Goal: Find specific page/section: Find specific page/section

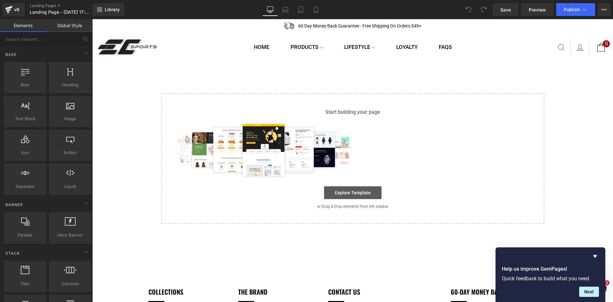
click at [332, 191] on link "Explore Template" at bounding box center [352, 192] width 57 height 13
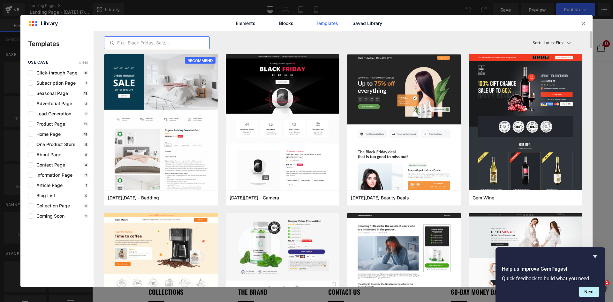
click at [165, 42] on input "text" at bounding box center [156, 43] width 105 height 8
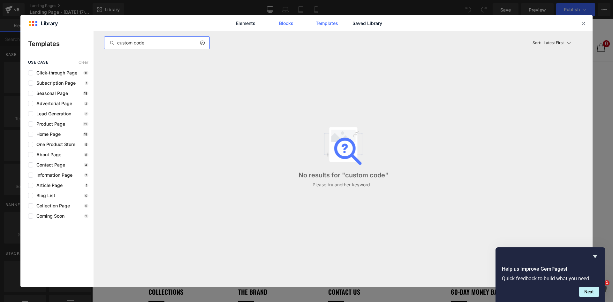
type input "custom code"
click at [293, 20] on link "Blocks" at bounding box center [286, 23] width 30 height 16
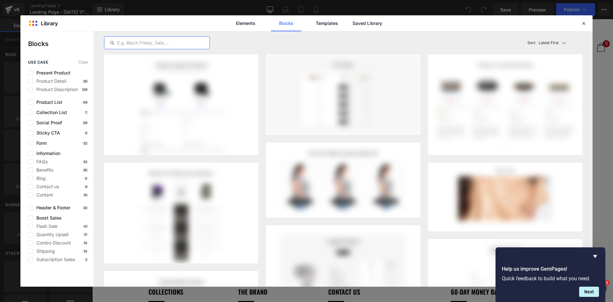
click at [166, 43] on input "text" at bounding box center [156, 43] width 105 height 8
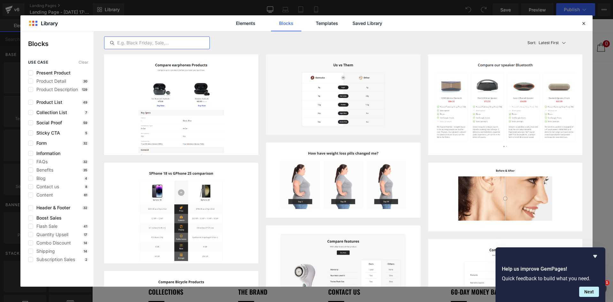
click at [169, 41] on input "text" at bounding box center [156, 43] width 105 height 8
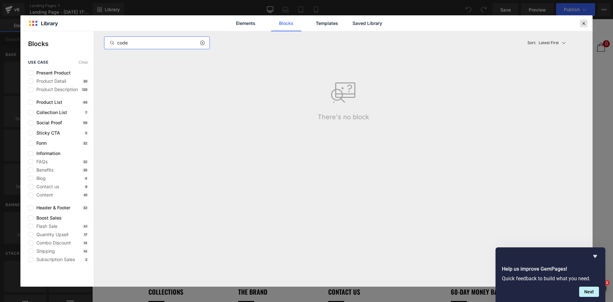
type input "code"
click at [584, 25] on icon at bounding box center [584, 23] width 6 height 6
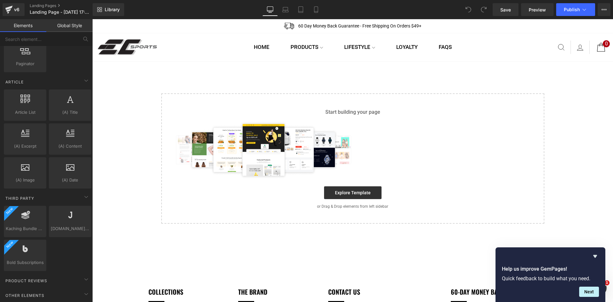
scroll to position [1187, 0]
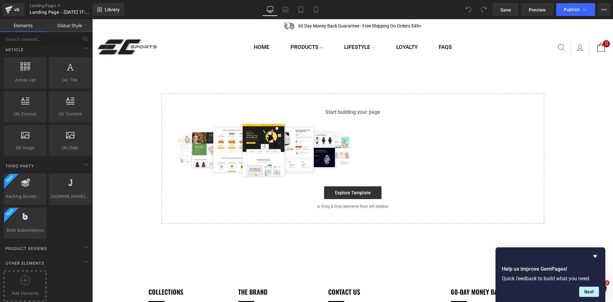
click at [29, 279] on icon at bounding box center [25, 280] width 10 height 10
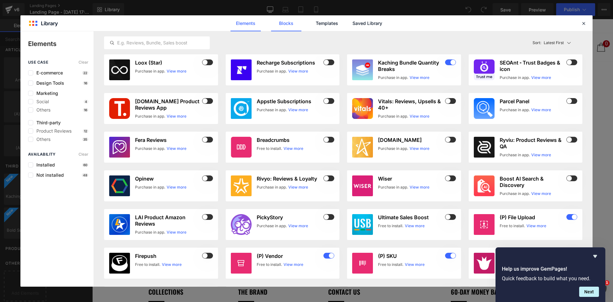
click at [294, 26] on link "Blocks" at bounding box center [286, 23] width 30 height 16
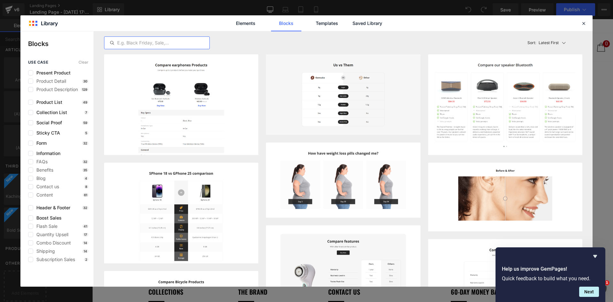
click at [203, 39] on input "text" at bounding box center [156, 43] width 105 height 8
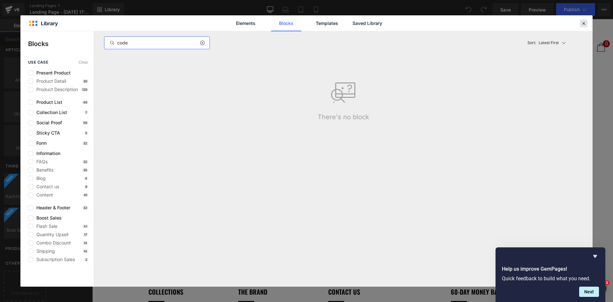
type input "code"
click at [584, 24] on icon at bounding box center [584, 23] width 6 height 6
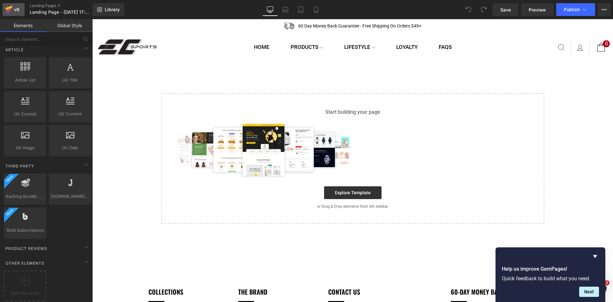
click at [11, 12] on icon at bounding box center [9, 10] width 8 height 16
